Goal: Task Accomplishment & Management: Use online tool/utility

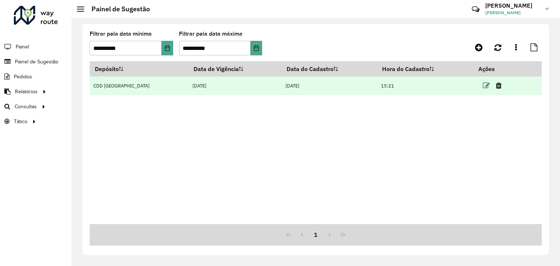
click at [486, 86] on icon at bounding box center [486, 85] width 7 height 7
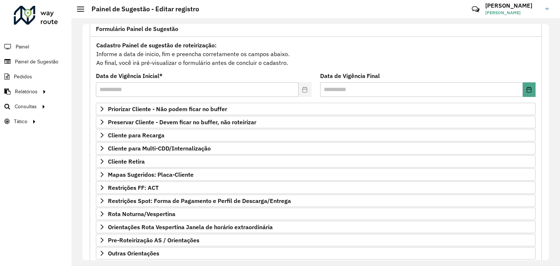
scroll to position [95, 0]
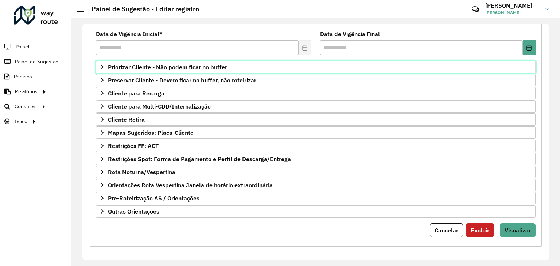
click at [182, 66] on span "Priorizar Cliente - Não podem ficar no buffer" at bounding box center [167, 67] width 119 height 6
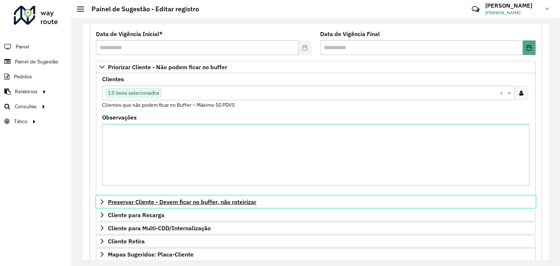
click at [173, 207] on link "Preservar Cliente - Devem ficar no buffer, não roteirizar" at bounding box center [316, 202] width 440 height 12
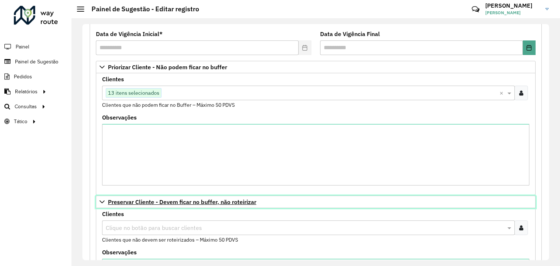
click at [175, 200] on span "Preservar Cliente - Devem ficar no buffer, não roteirizar" at bounding box center [182, 202] width 148 height 6
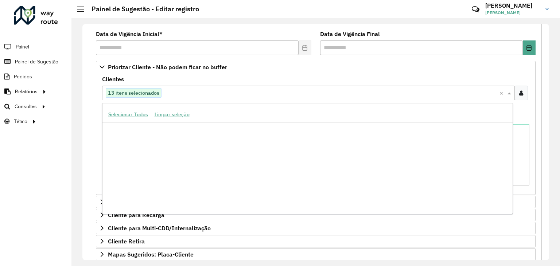
click at [195, 93] on input "text" at bounding box center [330, 93] width 338 height 9
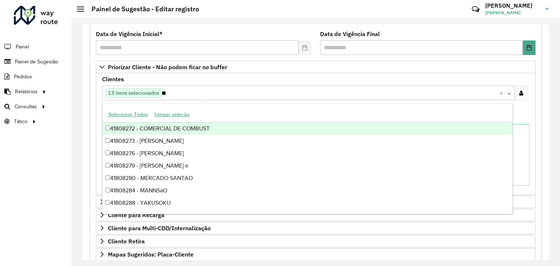
scroll to position [3321, 0]
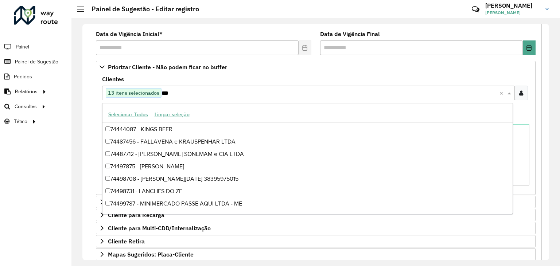
type input "****"
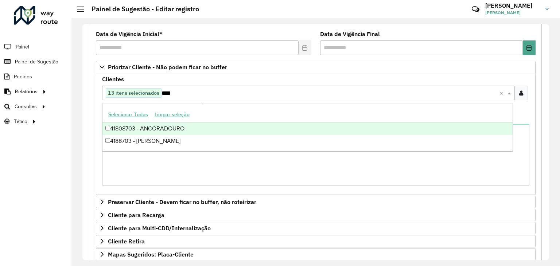
click at [177, 133] on div "41808703 - ANCORADOURO" at bounding box center [307, 128] width 410 height 12
type input "****"
click at [145, 131] on div "41808240 - [PERSON_NAME]" at bounding box center [307, 128] width 410 height 12
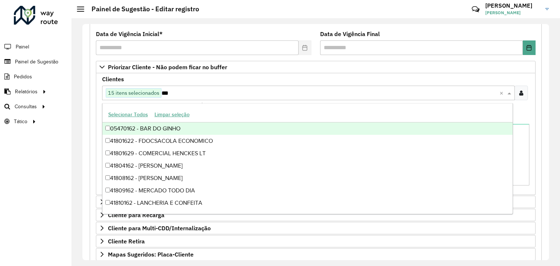
type input "****"
click at [171, 128] on div "41801629 - COMERCIAL HENCKES LT" at bounding box center [307, 128] width 410 height 12
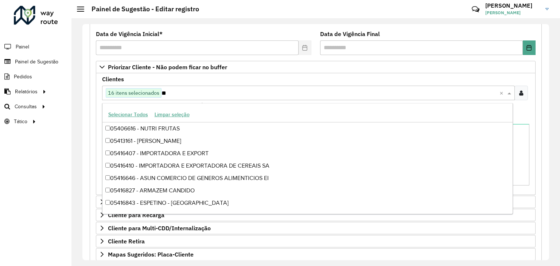
type input "*"
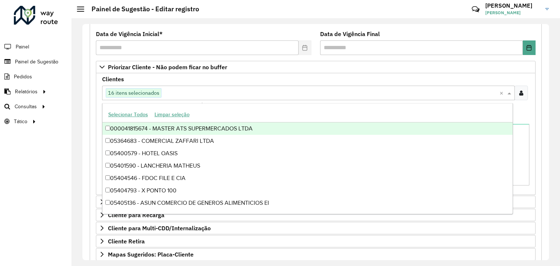
click at [165, 89] on input "text" at bounding box center [330, 93] width 338 height 9
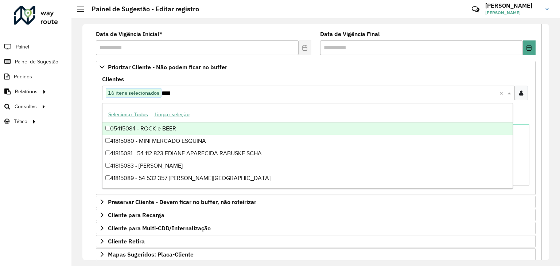
type input "*****"
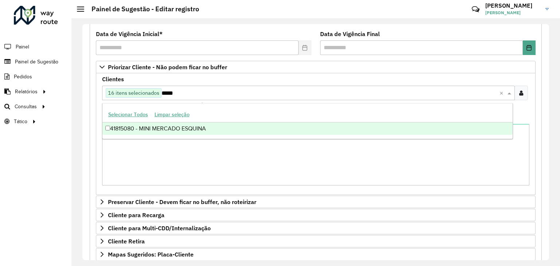
click at [152, 129] on div "41815080 - MINI MERCADO ESQUINA" at bounding box center [307, 128] width 410 height 12
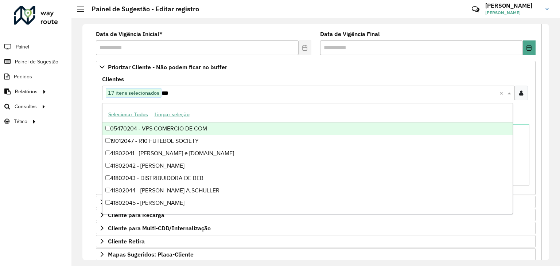
type input "****"
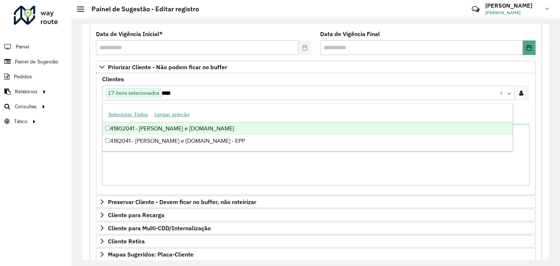
click at [157, 132] on div "41802041 - [PERSON_NAME] e [DOMAIN_NAME]" at bounding box center [307, 128] width 410 height 12
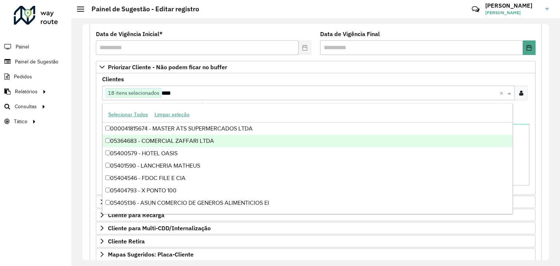
click at [69, 145] on div "Roteirizador AmbevTech Painel Painel de Sugestão Pedidos Relatórios Clientes Cl…" at bounding box center [35, 133] width 71 height 266
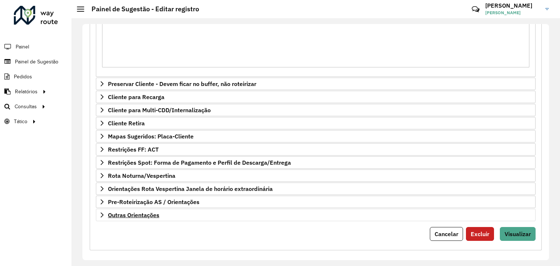
scroll to position [217, 0]
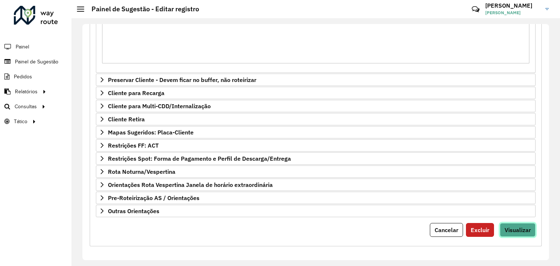
click at [507, 223] on button "Visualizar" at bounding box center [518, 230] width 36 height 14
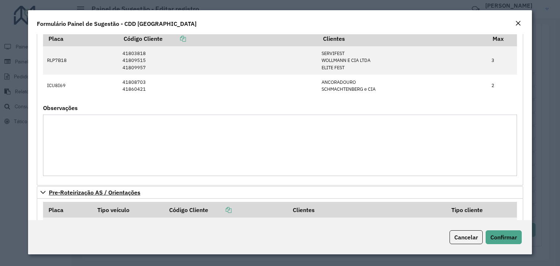
scroll to position [437, 0]
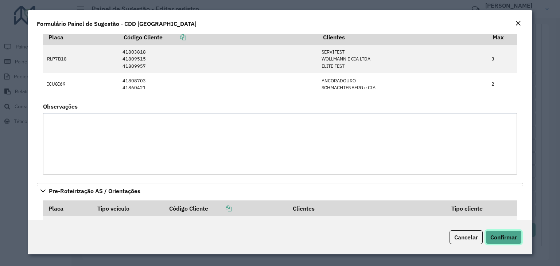
click at [512, 236] on span "Confirmar" at bounding box center [503, 237] width 27 height 7
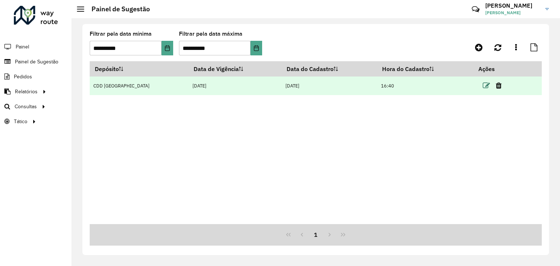
click at [483, 85] on icon at bounding box center [486, 85] width 7 height 7
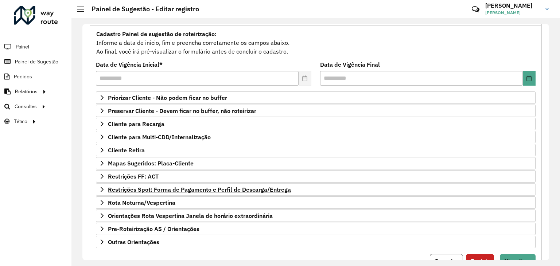
scroll to position [95, 0]
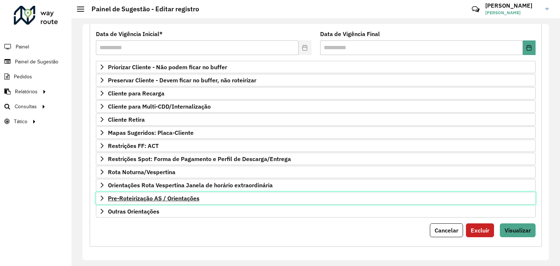
click at [153, 198] on span "Pre-Roteirização AS / Orientações" at bounding box center [153, 198] width 91 height 6
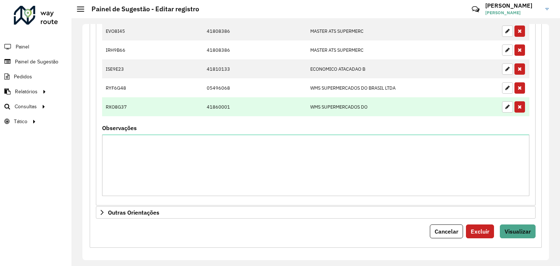
scroll to position [339, 0]
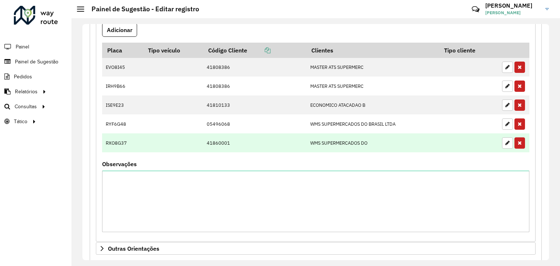
click at [240, 140] on td "41860001" at bounding box center [254, 142] width 103 height 19
click at [241, 140] on td "41860001" at bounding box center [254, 142] width 103 height 19
click at [206, 137] on td "41860001" at bounding box center [254, 142] width 103 height 19
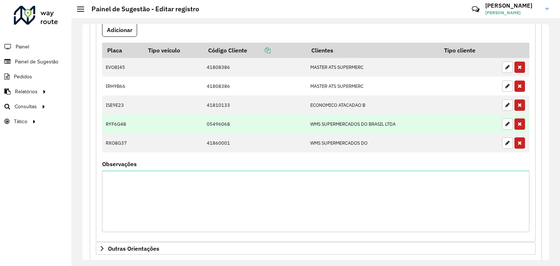
click at [216, 129] on td "05496068" at bounding box center [254, 123] width 103 height 19
click at [219, 125] on td "05496068" at bounding box center [254, 123] width 103 height 19
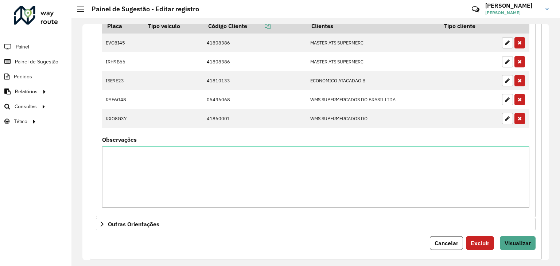
scroll to position [375, 0]
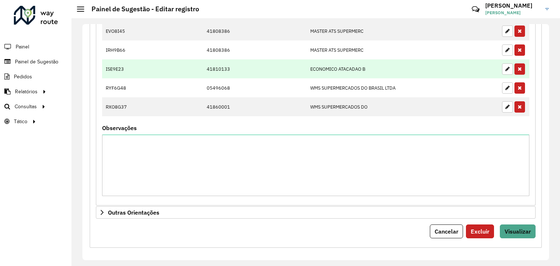
click at [241, 59] on td "41810133" at bounding box center [254, 68] width 103 height 19
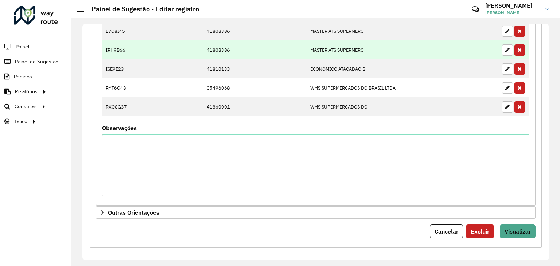
click at [235, 48] on td "41808386" at bounding box center [254, 49] width 103 height 19
click at [242, 47] on td "41808386" at bounding box center [254, 49] width 103 height 19
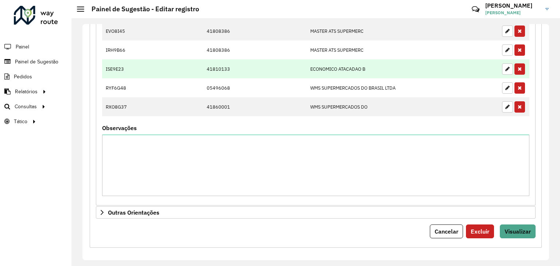
click at [234, 70] on td "41810133" at bounding box center [254, 68] width 103 height 19
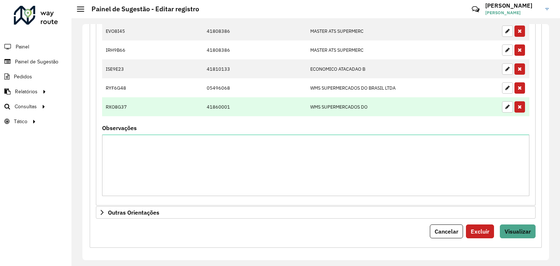
click at [233, 105] on td "41860001" at bounding box center [254, 106] width 103 height 19
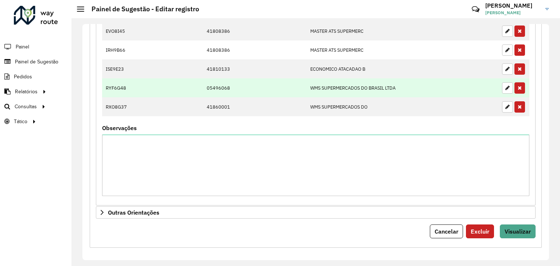
click at [240, 81] on td "05496068" at bounding box center [254, 87] width 103 height 19
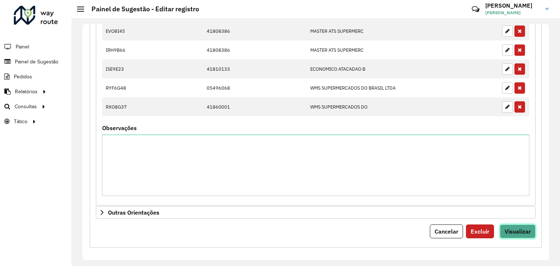
click at [515, 228] on span "Visualizar" at bounding box center [517, 231] width 26 height 7
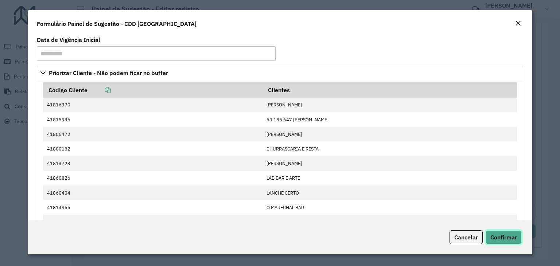
click at [497, 235] on span "Confirmar" at bounding box center [503, 237] width 27 height 7
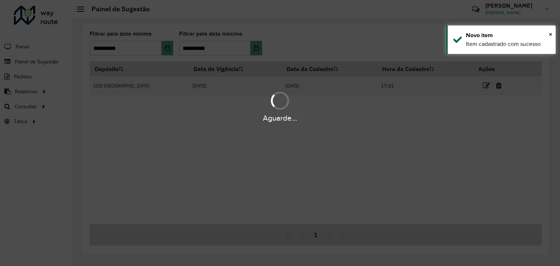
drag, startPoint x: 365, startPoint y: 132, endPoint x: 157, endPoint y: 48, distance: 223.4
click at [363, 130] on div "Aguarde..." at bounding box center [280, 133] width 560 height 266
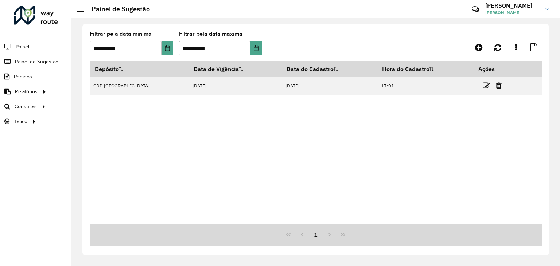
click at [483, 83] on icon at bounding box center [486, 85] width 7 height 7
click at [484, 84] on icon at bounding box center [486, 85] width 7 height 7
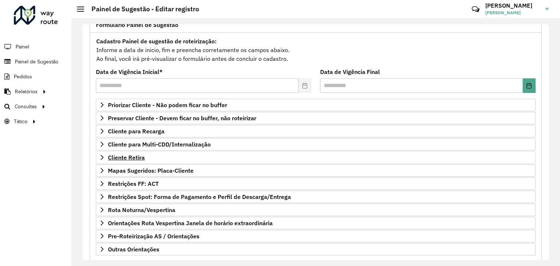
scroll to position [95, 0]
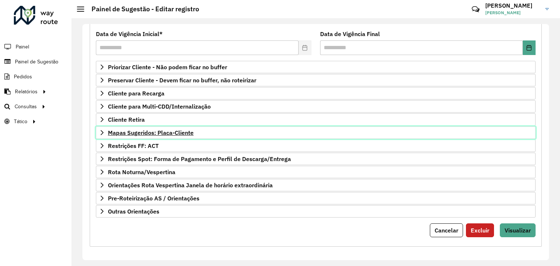
click at [166, 130] on span "Mapas Sugeridos: Placa-Cliente" at bounding box center [151, 133] width 86 height 6
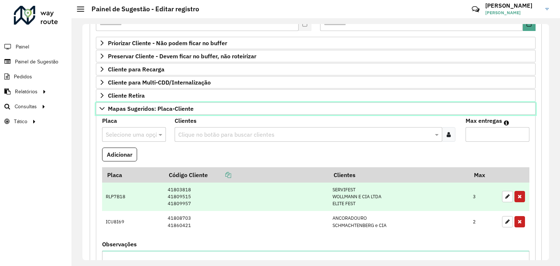
scroll to position [131, 0]
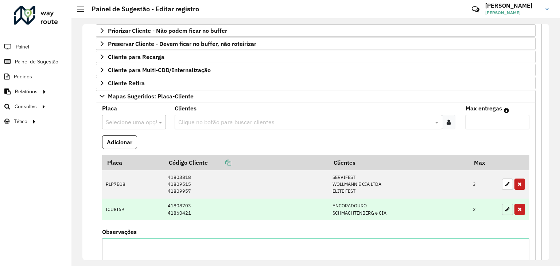
click at [505, 207] on icon "button" at bounding box center [507, 209] width 4 height 5
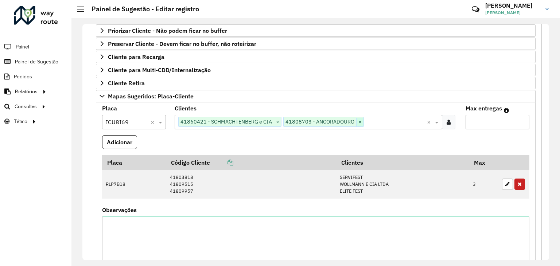
click at [358, 122] on span "×" at bounding box center [359, 122] width 7 height 9
click at [278, 121] on span "×" at bounding box center [277, 122] width 7 height 9
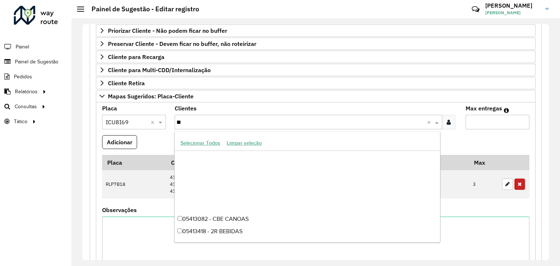
scroll to position [112, 0]
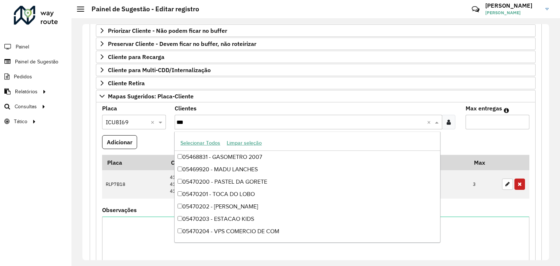
type input "****"
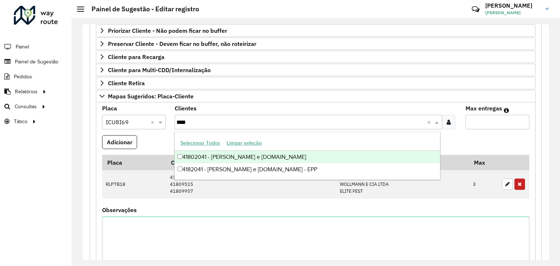
scroll to position [0, 0]
click at [272, 160] on div "41802041 - [PERSON_NAME] e [DOMAIN_NAME]" at bounding box center [307, 157] width 265 height 12
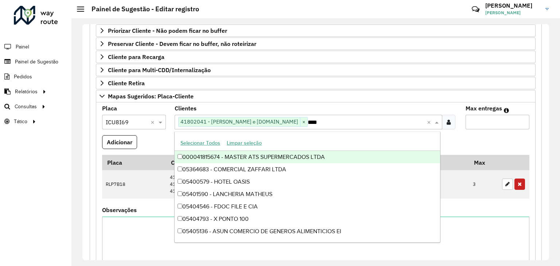
click at [481, 121] on input "Max entregas" at bounding box center [497, 122] width 64 height 15
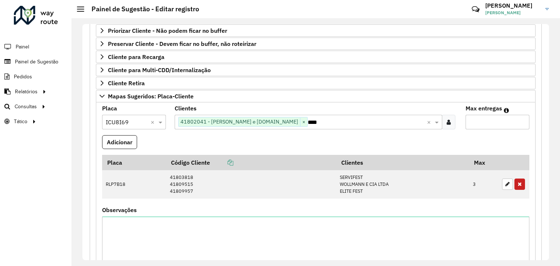
type input "*"
click at [128, 141] on button "Adicionar" at bounding box center [119, 142] width 35 height 14
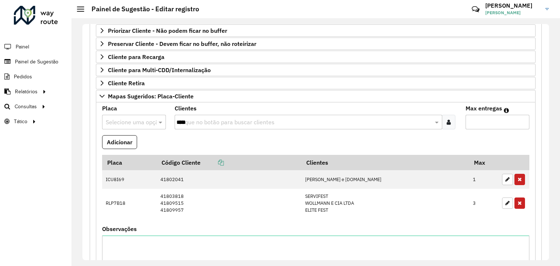
click at [175, 140] on formly-field "Adicionar" at bounding box center [316, 145] width 436 height 20
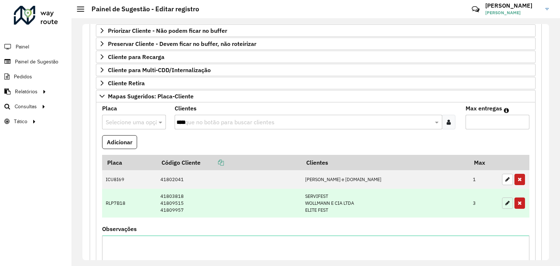
click at [502, 204] on button "button" at bounding box center [507, 203] width 11 height 11
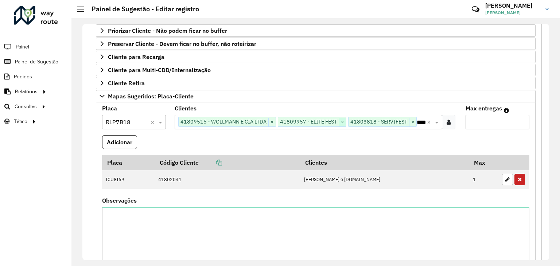
click at [340, 121] on span "×" at bounding box center [342, 122] width 7 height 9
click at [340, 120] on span "×" at bounding box center [342, 122] width 7 height 9
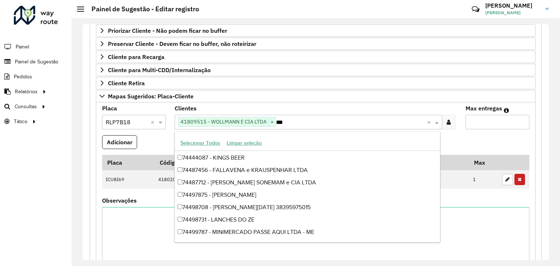
scroll to position [198, 0]
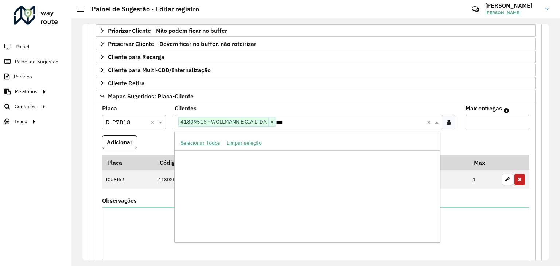
type input "****"
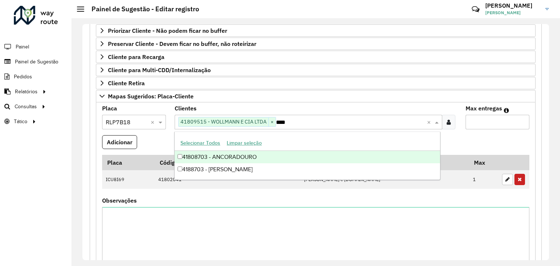
scroll to position [0, 0]
click at [300, 160] on div "41808703 - ANCORADOURO" at bounding box center [307, 157] width 265 height 12
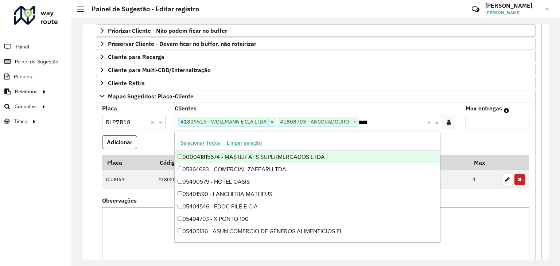
click at [479, 119] on input "*" at bounding box center [497, 122] width 64 height 15
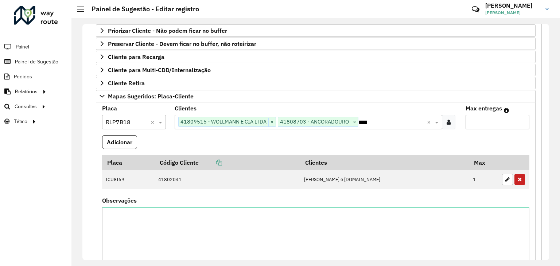
click at [479, 119] on input "*" at bounding box center [497, 122] width 64 height 15
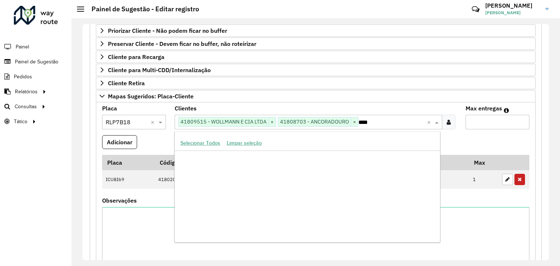
click at [389, 121] on input "****" at bounding box center [392, 122] width 68 height 9
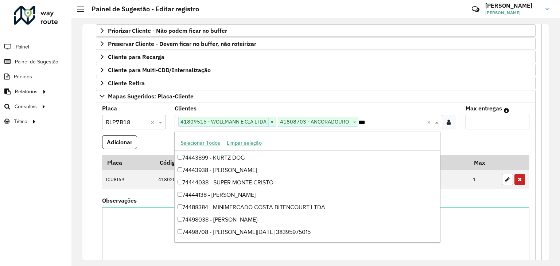
scroll to position [284, 0]
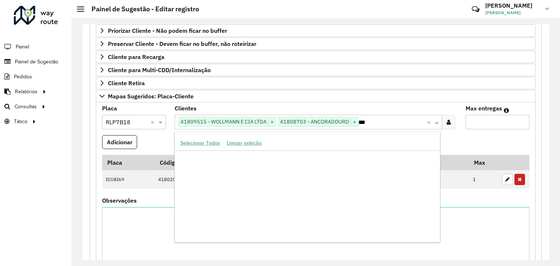
type input "****"
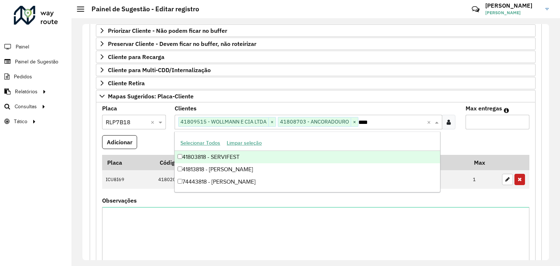
scroll to position [0, 0]
click at [219, 157] on div "41803818 - SERVIFEST" at bounding box center [307, 157] width 265 height 12
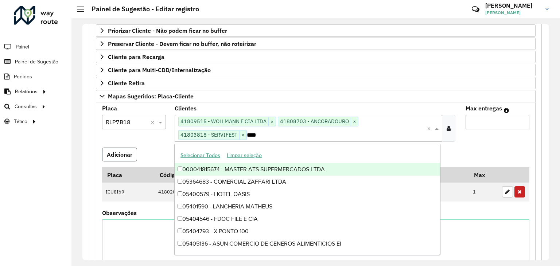
click at [120, 155] on button "Adicionar" at bounding box center [119, 155] width 35 height 14
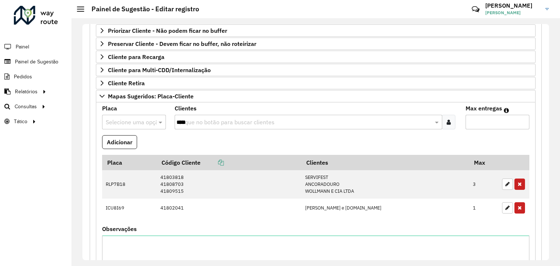
click at [53, 148] on div "Roteirizador AmbevTech Painel Painel de Sugestão Pedidos Relatórios Clientes Cl…" at bounding box center [35, 133] width 71 height 266
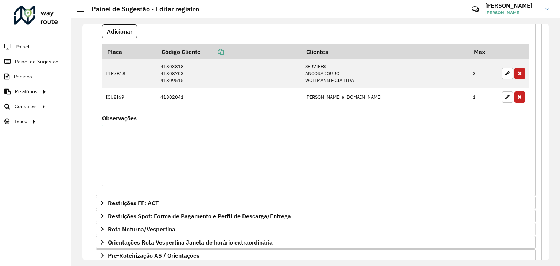
scroll to position [299, 0]
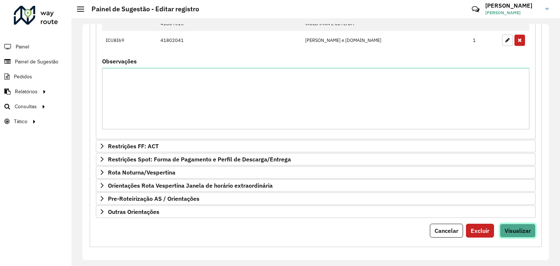
click at [505, 231] on span "Visualizar" at bounding box center [517, 230] width 26 height 7
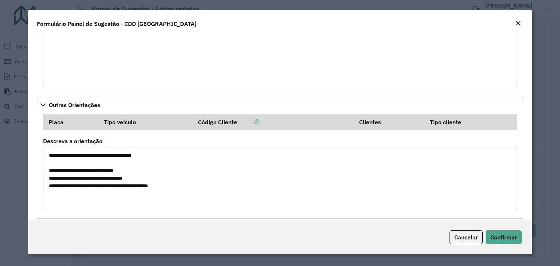
scroll to position [717, 0]
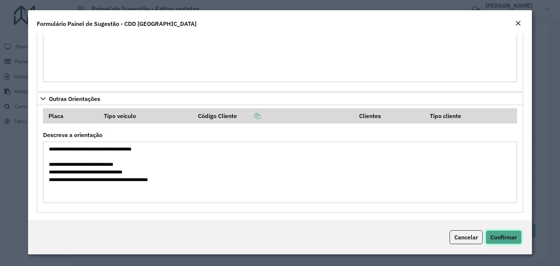
click at [510, 238] on span "Confirmar" at bounding box center [503, 237] width 27 height 7
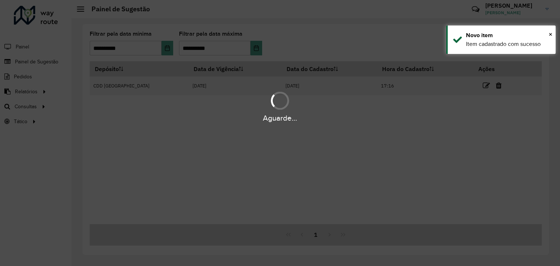
click at [375, 189] on div "Aguarde..." at bounding box center [280, 133] width 560 height 266
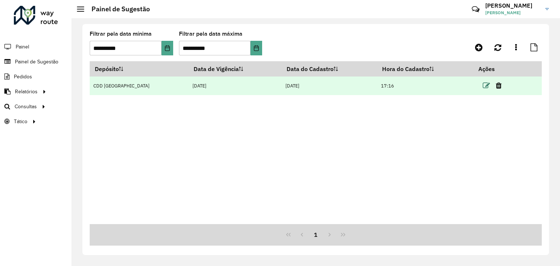
click at [484, 86] on icon at bounding box center [486, 85] width 7 height 7
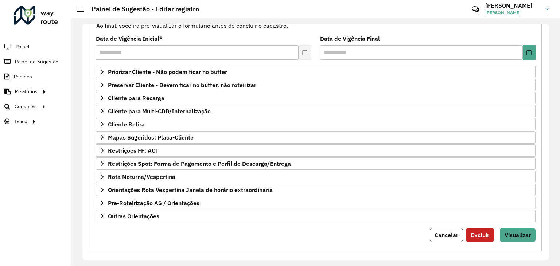
scroll to position [95, 0]
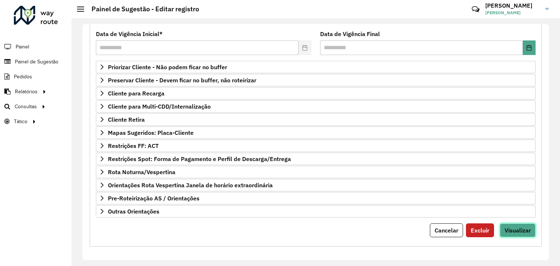
click at [513, 232] on button "Visualizar" at bounding box center [518, 230] width 36 height 14
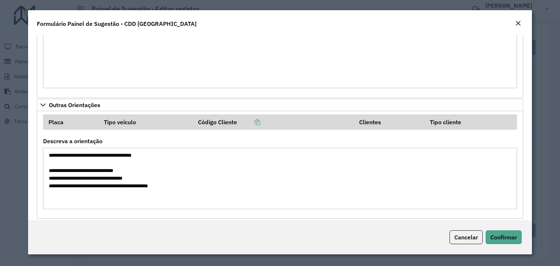
scroll to position [717, 0]
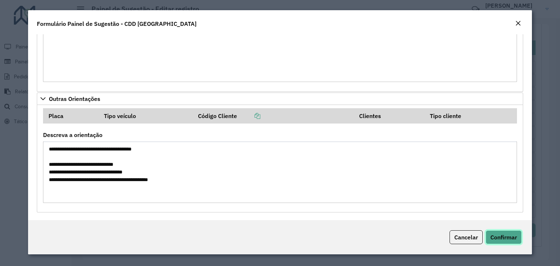
click at [501, 237] on span "Confirmar" at bounding box center [503, 237] width 27 height 7
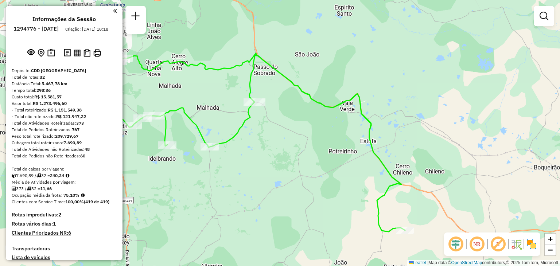
scroll to position [496, 0]
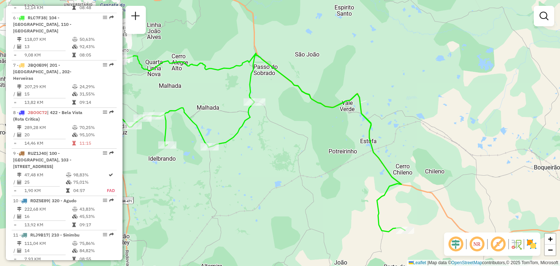
click at [309, 192] on div "Janela de atendimento Grade de atendimento Capacidade Transportadoras Veículos …" at bounding box center [280, 133] width 560 height 266
click at [360, 140] on div "Janela de atendimento Grade de atendimento Capacidade Transportadoras Veículos …" at bounding box center [280, 133] width 560 height 266
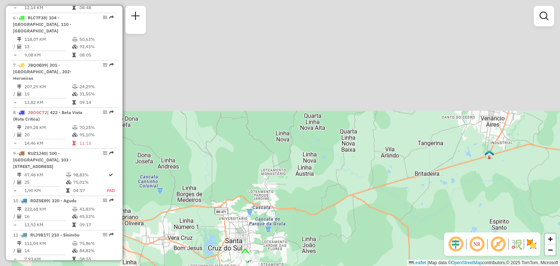
drag, startPoint x: 338, startPoint y: 48, endPoint x: 358, endPoint y: 162, distance: 115.2
click at [358, 165] on div "Janela de atendimento Grade de atendimento Capacidade Transportadoras Veículos …" at bounding box center [280, 133] width 560 height 266
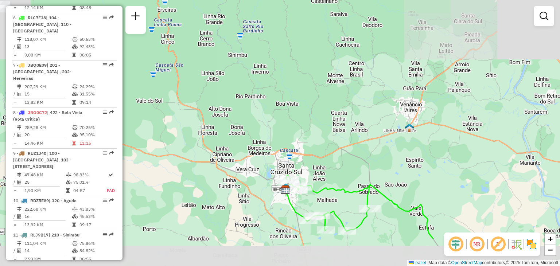
drag, startPoint x: 410, startPoint y: 151, endPoint x: 366, endPoint y: 124, distance: 51.5
click at [381, 88] on div "Janela de atendimento Grade de atendimento Capacidade Transportadoras Veículos …" at bounding box center [280, 133] width 560 height 266
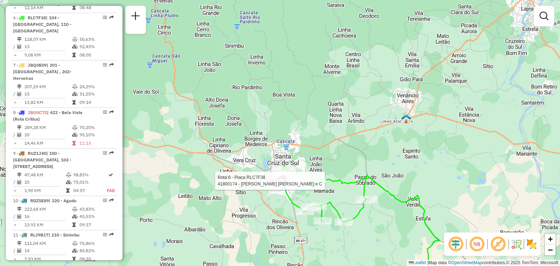
select select "**********"
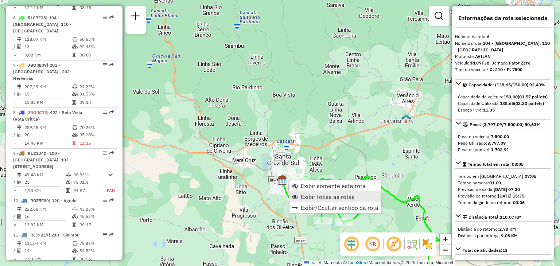
click at [304, 192] on link "Exibir todas as rotas" at bounding box center [334, 196] width 91 height 11
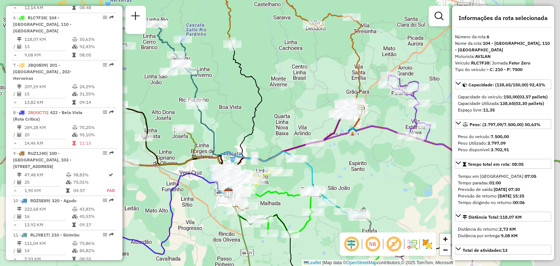
drag, startPoint x: 330, startPoint y: 132, endPoint x: 334, endPoint y: 127, distance: 6.7
click at [329, 133] on icon at bounding box center [335, 122] width 41 height 42
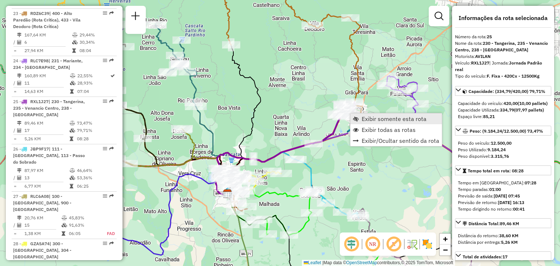
scroll to position [1258, 0]
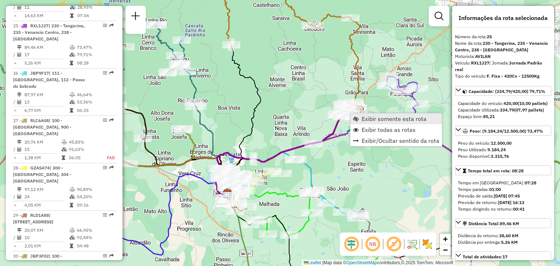
click at [361, 120] on link "Exibir somente esta rota" at bounding box center [395, 118] width 91 height 11
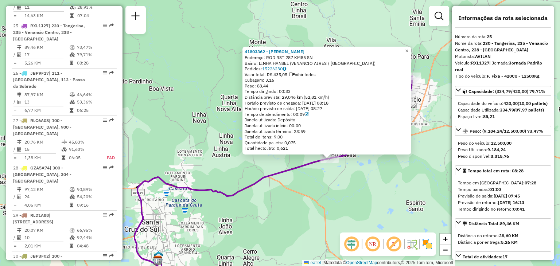
drag, startPoint x: 245, startPoint y: 204, endPoint x: 280, endPoint y: 175, distance: 45.0
click at [280, 175] on div "41803362 - [PERSON_NAME] Endereço: ROD RST 287 KM85 SN Bairro: LINHA HANSEL ([G…" at bounding box center [280, 133] width 560 height 266
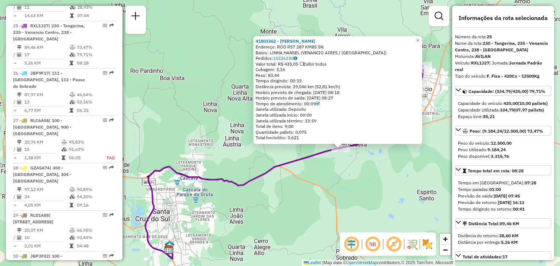
drag, startPoint x: 363, startPoint y: 168, endPoint x: 339, endPoint y: 186, distance: 29.9
click at [339, 186] on div "41803362 - [PERSON_NAME] Endereço: ROD RST 287 KM85 SN Bairro: LINHA HANSEL ([G…" at bounding box center [280, 133] width 560 height 266
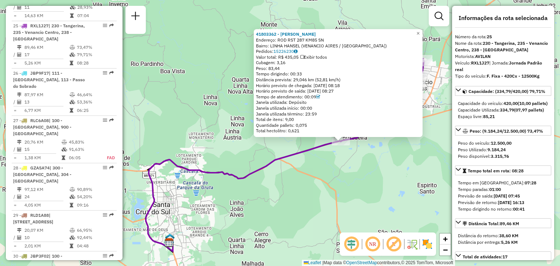
drag, startPoint x: 337, startPoint y: 183, endPoint x: 339, endPoint y: 179, distance: 4.3
click at [339, 179] on div "41803362 - [PERSON_NAME] Endereço: ROD RST 287 KM85 SN Bairro: LINHA HANSEL ([G…" at bounding box center [280, 133] width 560 height 266
click at [357, 168] on div "41803362 - [PERSON_NAME] Endereço: ROD RST 287 KM85 SN Bairro: LINHA HANSEL ([G…" at bounding box center [280, 133] width 560 height 266
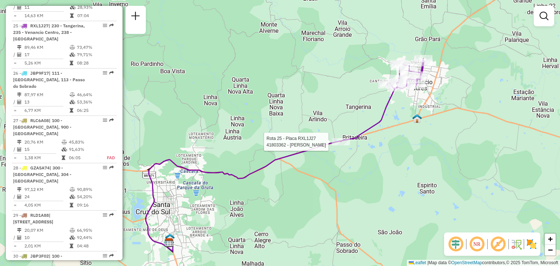
select select "**********"
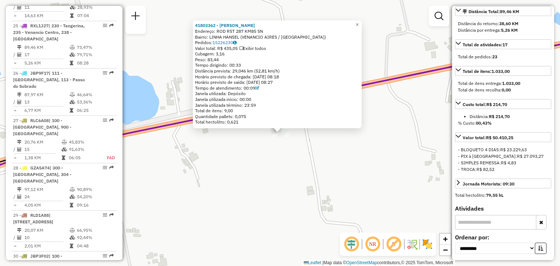
scroll to position [219, 0]
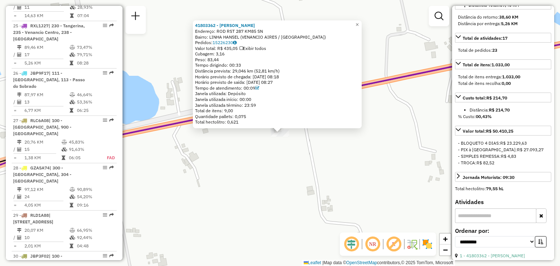
click at [373, 176] on div "41803362 - [PERSON_NAME] Endereço: ROD RST 287 KM85 SN Bairro: LINHA HANSEL ([G…" at bounding box center [280, 133] width 560 height 266
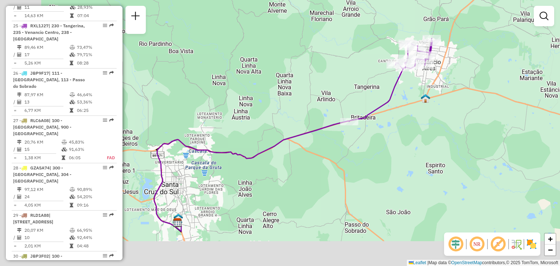
drag, startPoint x: 312, startPoint y: 203, endPoint x: 364, endPoint y: 155, distance: 70.4
click at [363, 156] on div "Janela de atendimento Grade de atendimento Capacidade Transportadoras Veículos …" at bounding box center [280, 133] width 560 height 266
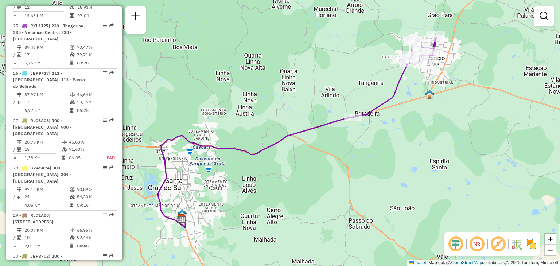
drag, startPoint x: 258, startPoint y: 160, endPoint x: 252, endPoint y: 152, distance: 10.4
click at [252, 152] on div "Janela de atendimento Grade de atendimento Capacidade Transportadoras Veículos …" at bounding box center [280, 133] width 560 height 266
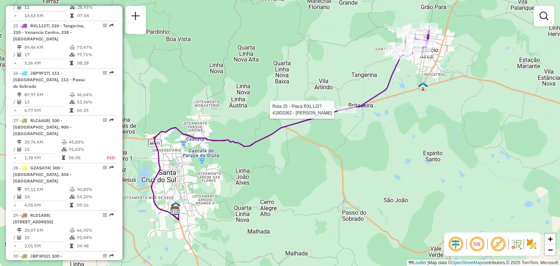
select select "**********"
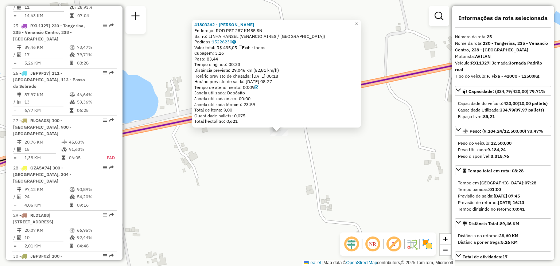
drag, startPoint x: 415, startPoint y: 152, endPoint x: 410, endPoint y: 147, distance: 7.2
click at [410, 147] on div "41803362 - [PERSON_NAME] Endereço: ROD RST 287 KM85 SN Bairro: LINHA HANSEL ([G…" at bounding box center [280, 133] width 560 height 266
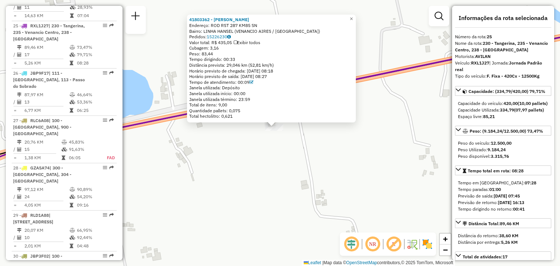
click at [229, 62] on div "Tempo dirigindo: 00:33" at bounding box center [271, 60] width 164 height 6
click at [232, 59] on div "Tempo dirigindo: 00:33" at bounding box center [271, 60] width 164 height 6
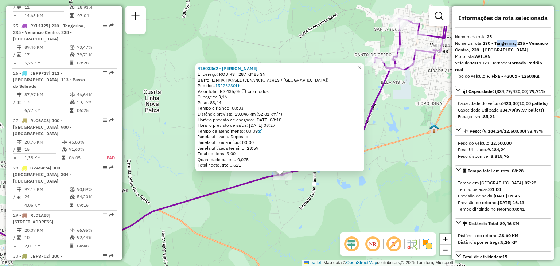
drag, startPoint x: 502, startPoint y: 42, endPoint x: 487, endPoint y: 57, distance: 20.9
click at [518, 41] on strong "230 - Tangerina, 235 - Venancio Centro, 238 - [GEOGRAPHIC_DATA]" at bounding box center [501, 46] width 93 height 12
drag, startPoint x: 487, startPoint y: 57, endPoint x: 502, endPoint y: 54, distance: 15.0
click at [501, 52] on div "Informações da rota selecionada Número da rota: 25 Nome da rota: 230 - Tangerin…" at bounding box center [503, 133] width 102 height 254
click at [516, 199] on strong "[DATE] 07:45" at bounding box center [507, 195] width 26 height 5
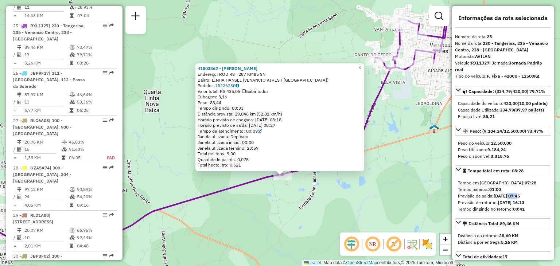
click at [516, 199] on strong "[DATE] 07:45" at bounding box center [507, 195] width 26 height 5
drag, startPoint x: 480, startPoint y: 207, endPoint x: 528, endPoint y: 207, distance: 48.5
click at [528, 199] on div "Previsão de saída: [DATE] 07:45" at bounding box center [503, 196] width 90 height 7
click at [520, 199] on strong "[DATE] 07:45" at bounding box center [507, 195] width 26 height 5
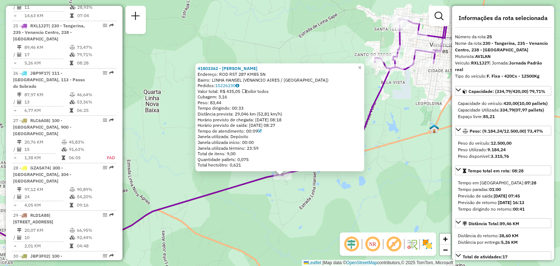
drag, startPoint x: 521, startPoint y: 209, endPoint x: 531, endPoint y: 209, distance: 10.9
click at [520, 199] on strong "[DATE] 07:45" at bounding box center [507, 195] width 26 height 5
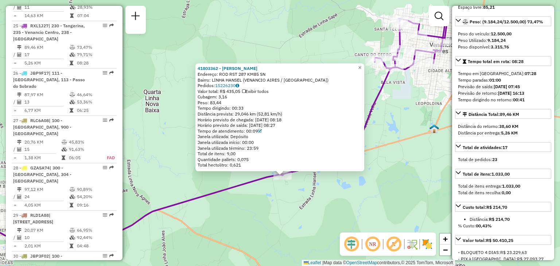
scroll to position [146, 0]
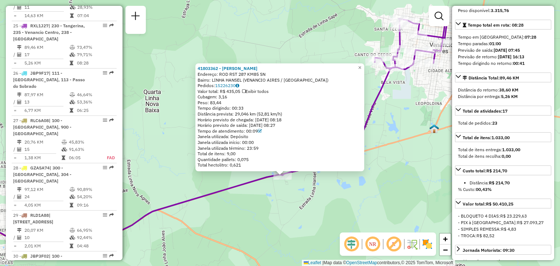
click at [334, 188] on div "41803362 - [PERSON_NAME] Endereço: ROD RST 287 KM85 SN Bairro: LINHA HANSEL ([G…" at bounding box center [280, 133] width 560 height 266
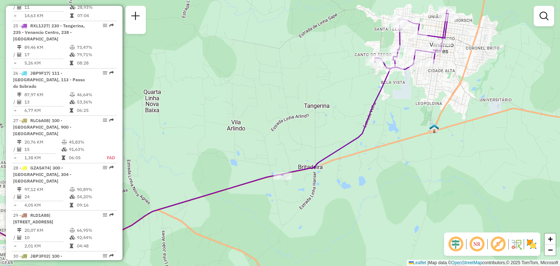
drag, startPoint x: 182, startPoint y: 77, endPoint x: 189, endPoint y: 69, distance: 10.8
click at [188, 70] on div "Janela de atendimento Grade de atendimento Capacidade Transportadoras Veículos …" at bounding box center [280, 133] width 560 height 266
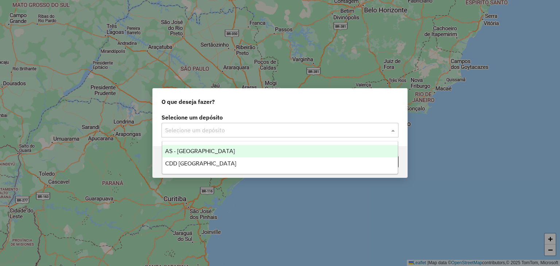
click at [217, 133] on input "text" at bounding box center [272, 130] width 215 height 9
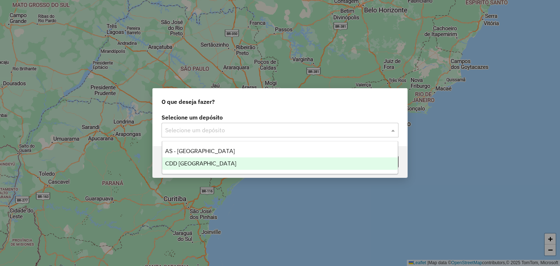
click at [219, 160] on span "CDD [GEOGRAPHIC_DATA]" at bounding box center [200, 163] width 71 height 6
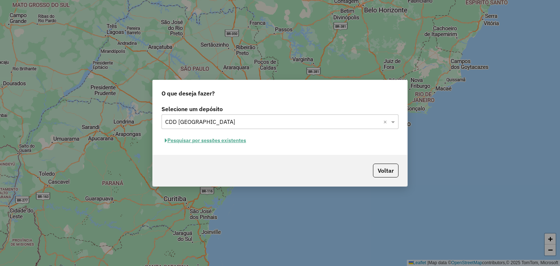
click at [283, 153] on div "Selecione um depósito Selecione um depósito × CDD Santa Cruz do Sul × Pesquisar…" at bounding box center [280, 129] width 254 height 51
click at [201, 141] on button "Pesquisar por sessões existentes" at bounding box center [205, 140] width 88 height 11
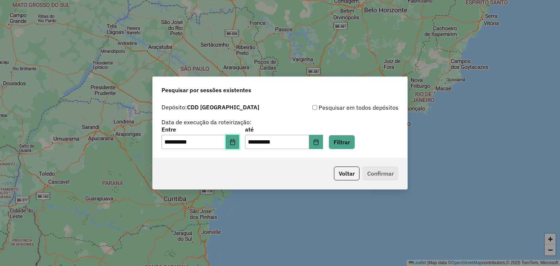
click at [234, 145] on button "Choose Date" at bounding box center [233, 142] width 14 height 15
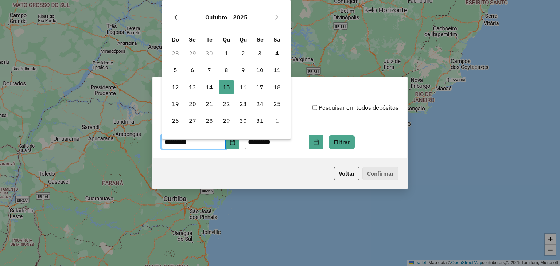
click at [179, 17] on button "Previous Month" at bounding box center [176, 17] width 12 height 12
click at [192, 102] on span "21" at bounding box center [192, 104] width 15 height 15
type input "**********"
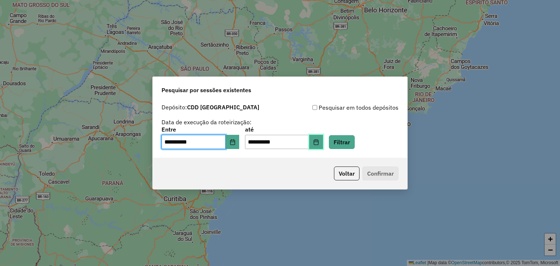
click at [319, 143] on icon "Choose Date" at bounding box center [316, 142] width 6 height 6
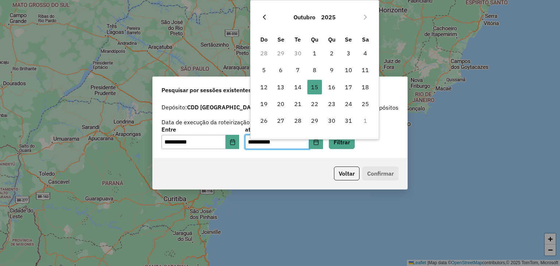
click at [268, 21] on button "Previous Month" at bounding box center [264, 17] width 12 height 12
click at [265, 19] on icon "Previous Month" at bounding box center [264, 17] width 3 height 5
click at [279, 106] on span "21" at bounding box center [280, 104] width 15 height 15
type input "**********"
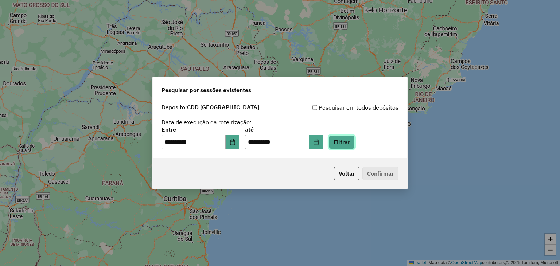
click at [348, 143] on button "Filtrar" at bounding box center [342, 142] width 26 height 14
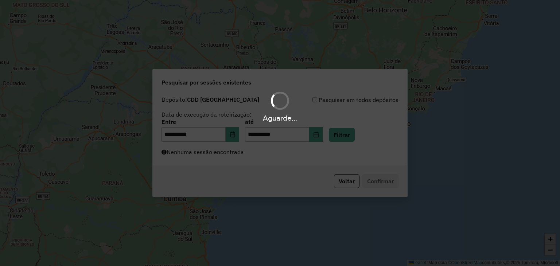
drag, startPoint x: 252, startPoint y: 155, endPoint x: 240, endPoint y: 156, distance: 11.4
click at [251, 155] on div "Aguarde..." at bounding box center [280, 133] width 560 height 266
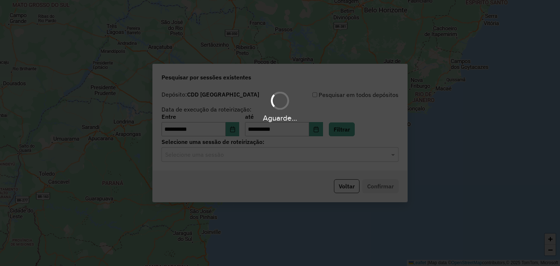
click at [230, 157] on div "Aguarde..." at bounding box center [280, 133] width 560 height 266
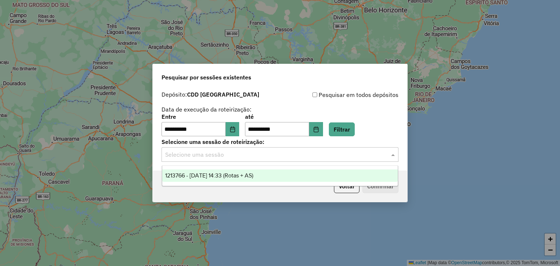
click at [215, 152] on input "text" at bounding box center [272, 155] width 215 height 9
click at [226, 176] on span "1213766 - 21/07/2025 14:33 (Rotas + AS)" at bounding box center [209, 175] width 88 height 6
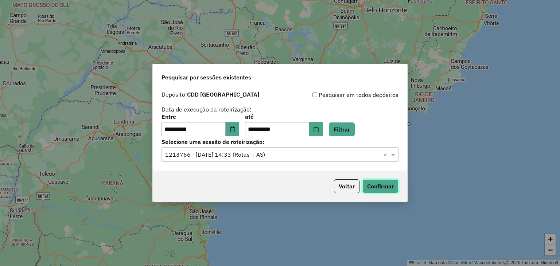
click at [367, 188] on button "Confirmar" at bounding box center [380, 186] width 36 height 14
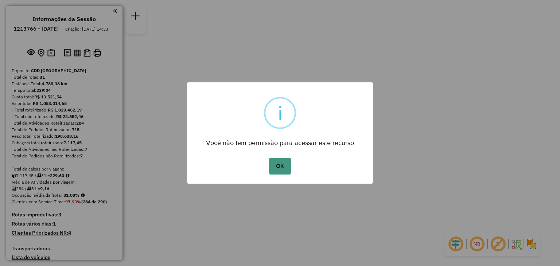
click at [278, 162] on button "OK" at bounding box center [280, 166] width 22 height 17
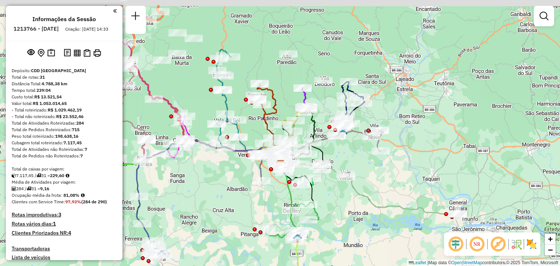
drag, startPoint x: 238, startPoint y: 59, endPoint x: 244, endPoint y: 96, distance: 37.3
click at [244, 98] on div "Rota 1 - Placa QJM7962 41814322 - EUNISIO HENRIQUE VIT Janela de atendimento Gr…" at bounding box center [280, 133] width 560 height 266
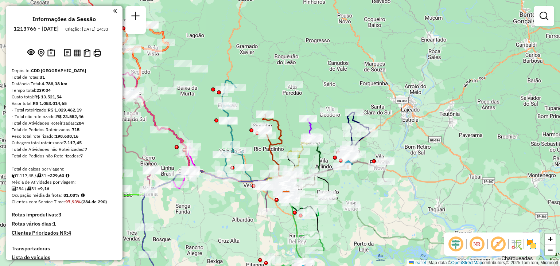
drag, startPoint x: 209, startPoint y: 70, endPoint x: 215, endPoint y: 95, distance: 26.0
click at [214, 98] on div "Rota 15 - Placa RLC7E98 41815494 - COMERCIAL V.R. LTDA Janela de atendimento Gr…" at bounding box center [280, 133] width 560 height 266
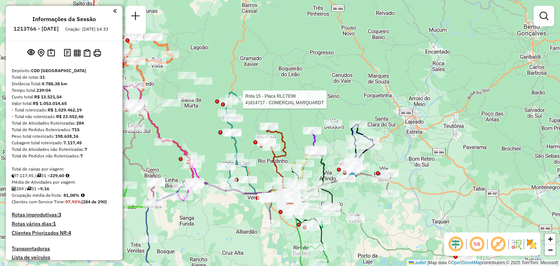
select select "**********"
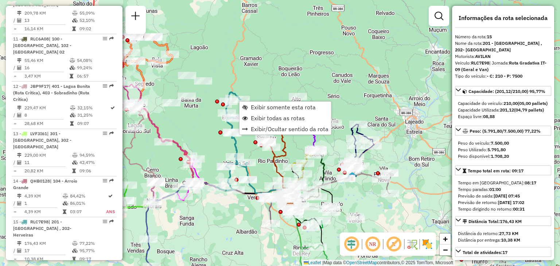
scroll to position [856, 0]
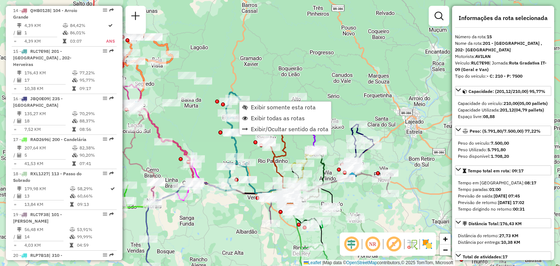
click at [211, 104] on div "Rota 15 - Placa RLC7E98 41815494 - COMERCIAL V.R. LTDA Janela de atendimento Gr…" at bounding box center [280, 133] width 560 height 266
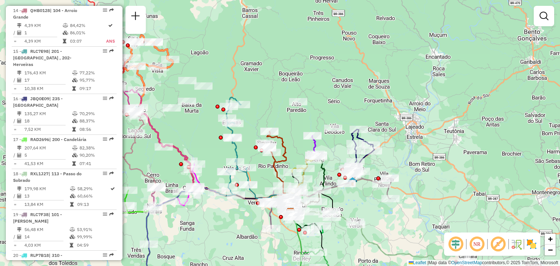
drag, startPoint x: 261, startPoint y: 43, endPoint x: 262, endPoint y: 66, distance: 23.0
click at [262, 66] on div "Janela de atendimento Grade de atendimento Capacidade Transportadoras Veículos …" at bounding box center [280, 133] width 560 height 266
